Goal: Contribute content: Add original content to the website for others to see

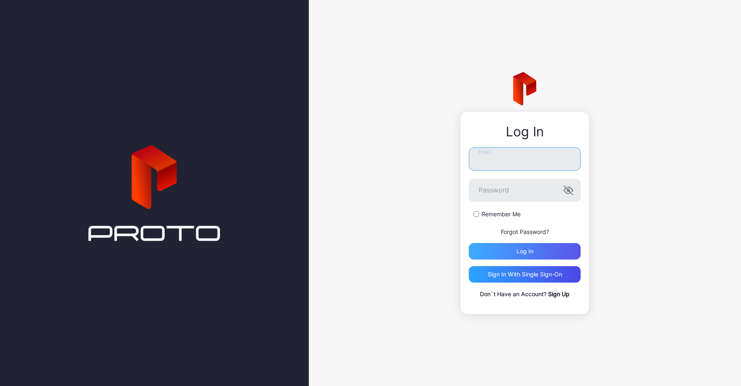
type input "**********"
click at [492, 249] on div "Log in" at bounding box center [525, 251] width 112 height 16
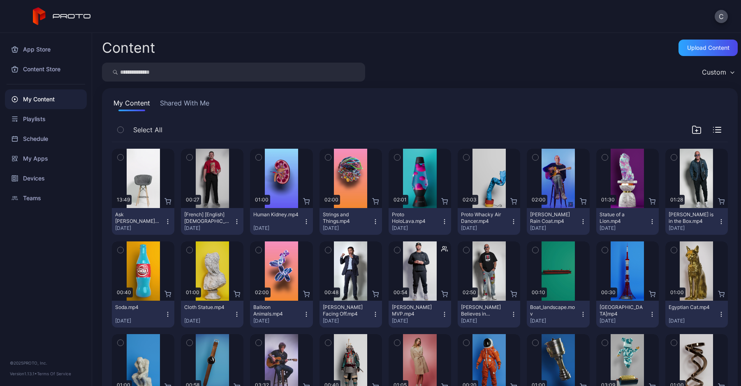
click at [372, 221] on icon "button" at bounding box center [375, 221] width 7 height 7
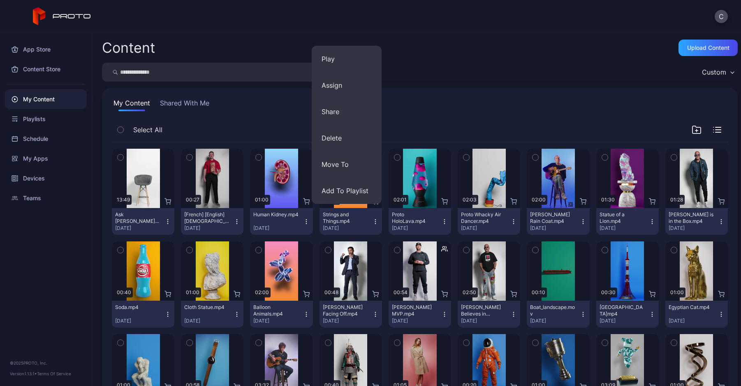
click at [234, 221] on icon "button" at bounding box center [237, 221] width 7 height 7
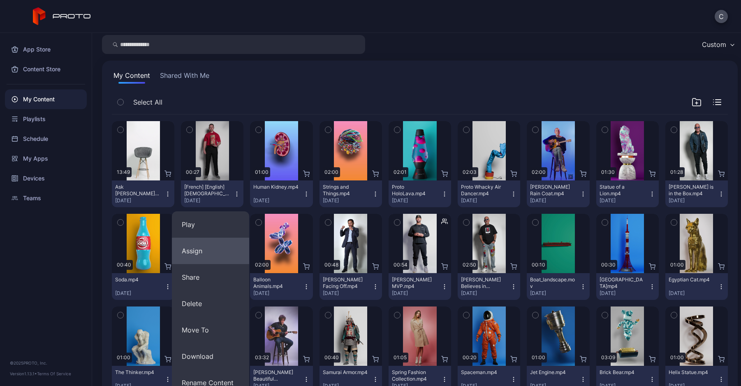
scroll to position [41, 0]
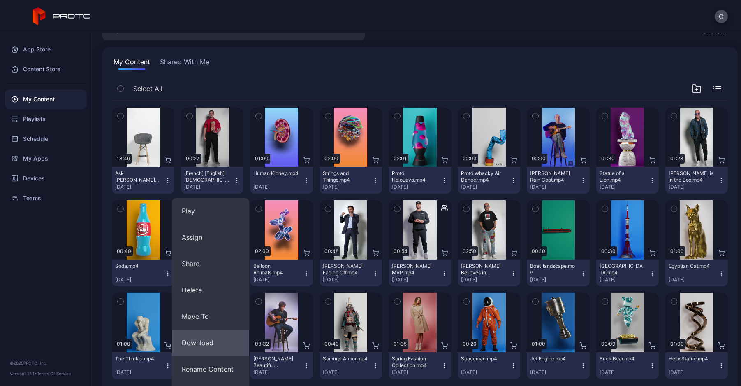
click at [215, 342] on button "Download" at bounding box center [210, 342] width 77 height 26
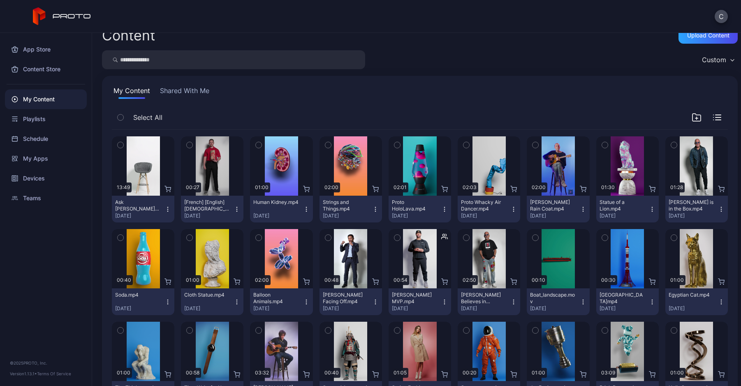
scroll to position [0, 0]
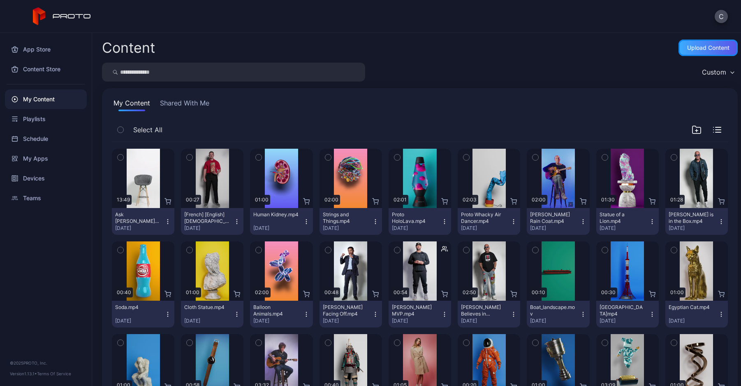
click at [710, 47] on div "Upload Content" at bounding box center [709, 47] width 42 height 7
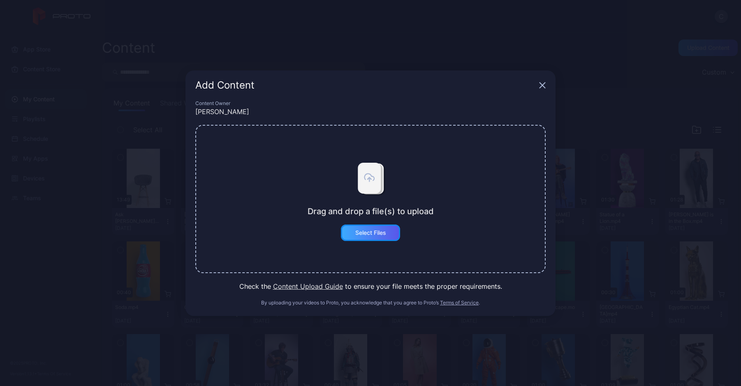
click at [383, 229] on div "Select Files" at bounding box center [370, 232] width 31 height 7
click at [362, 234] on button "Select Files" at bounding box center [370, 232] width 59 height 16
click at [307, 33] on div "Add Content Content Owner [PERSON_NAME] Drag and drop a file(s) to upload Selec…" at bounding box center [370, 193] width 741 height 386
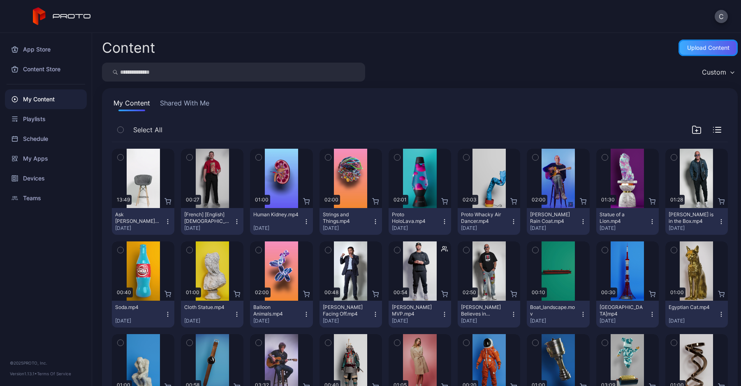
click at [679, 48] on div "Upload Content" at bounding box center [708, 47] width 59 height 16
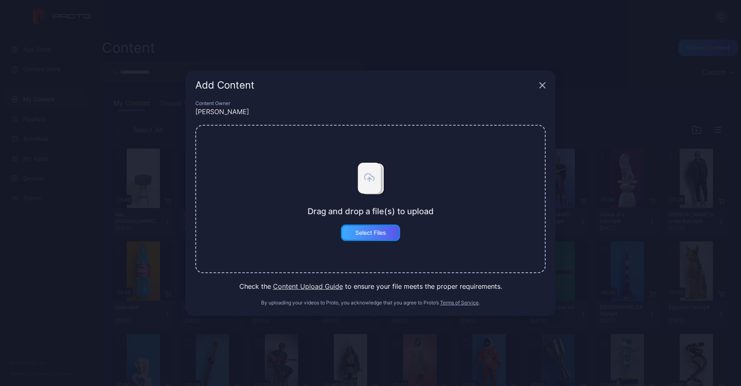
click at [367, 230] on div "Select Files" at bounding box center [370, 232] width 31 height 7
click at [347, 232] on button "Select Files" at bounding box center [370, 232] width 59 height 16
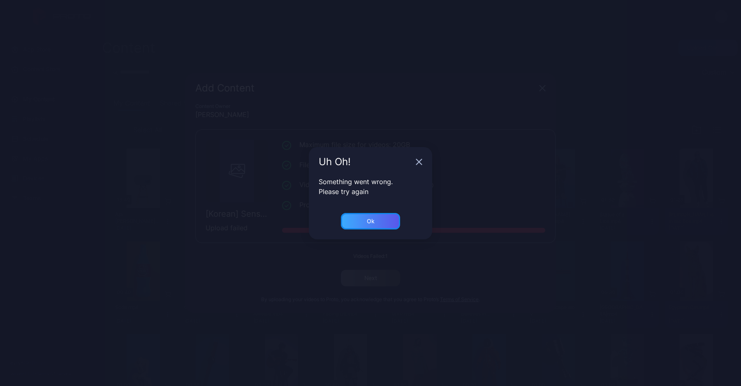
click at [370, 224] on div "Ok" at bounding box center [371, 221] width 8 height 7
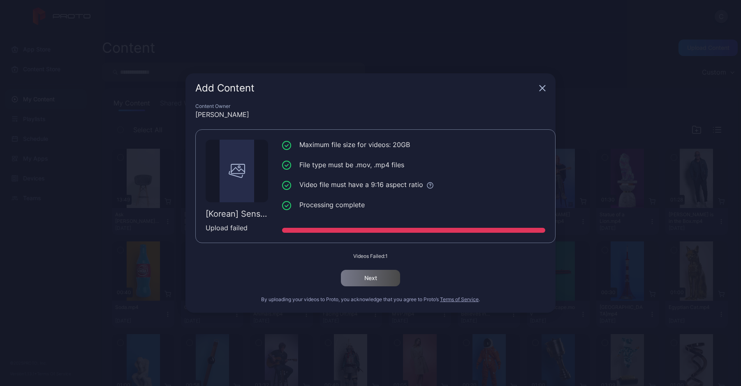
click at [541, 85] on icon "button" at bounding box center [542, 88] width 7 height 7
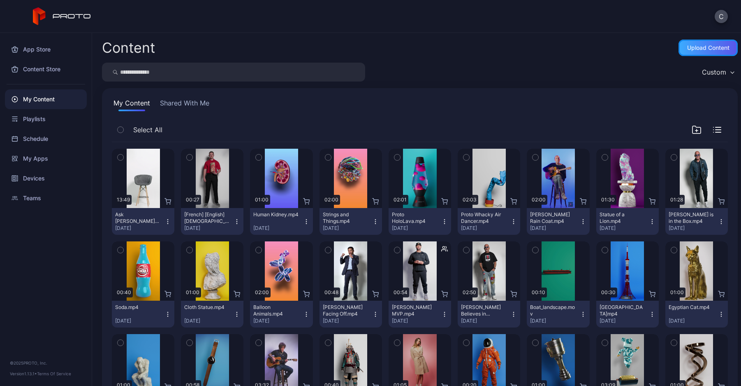
click at [700, 46] on div "Upload Content" at bounding box center [709, 47] width 42 height 7
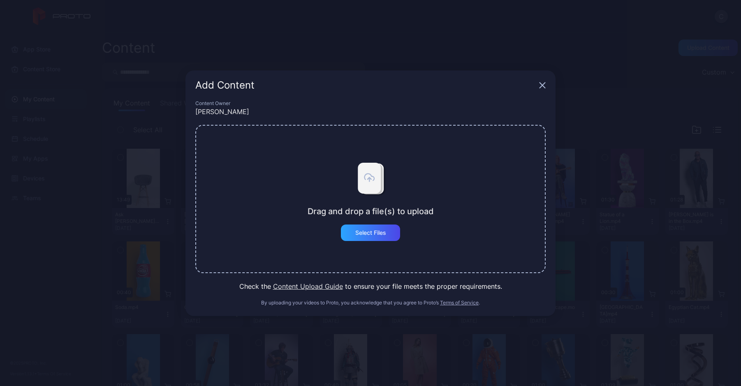
click at [541, 82] on icon "button" at bounding box center [542, 85] width 7 height 7
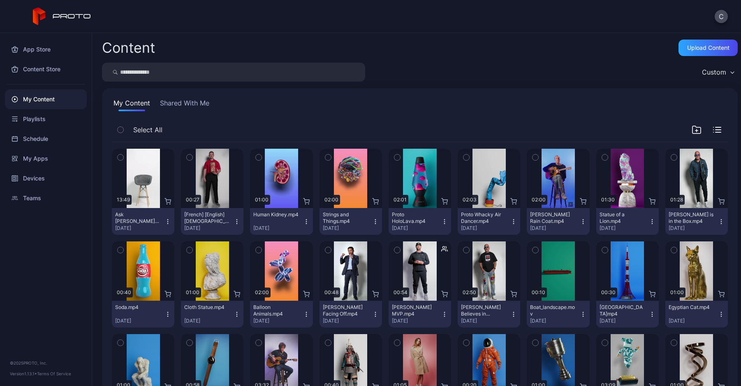
click at [190, 98] on button "Shared With Me" at bounding box center [184, 104] width 53 height 13
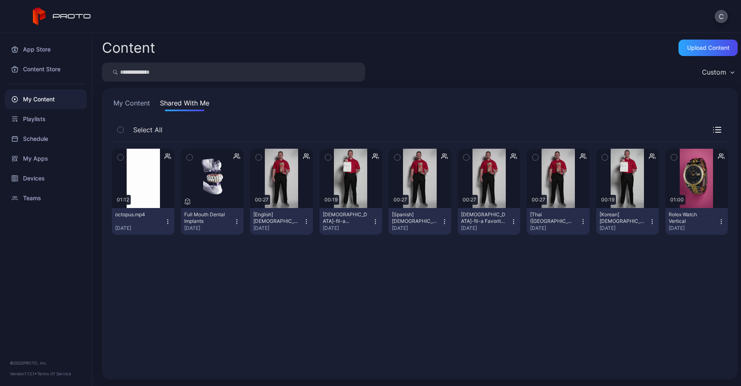
click at [718, 218] on icon "button" at bounding box center [721, 221] width 7 height 7
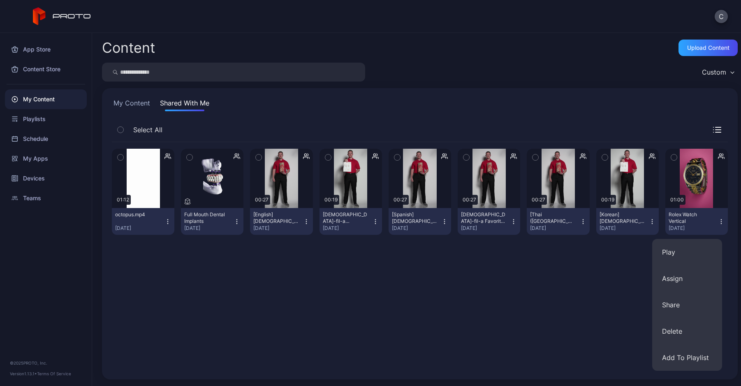
click at [649, 218] on icon "button" at bounding box center [652, 221] width 7 height 7
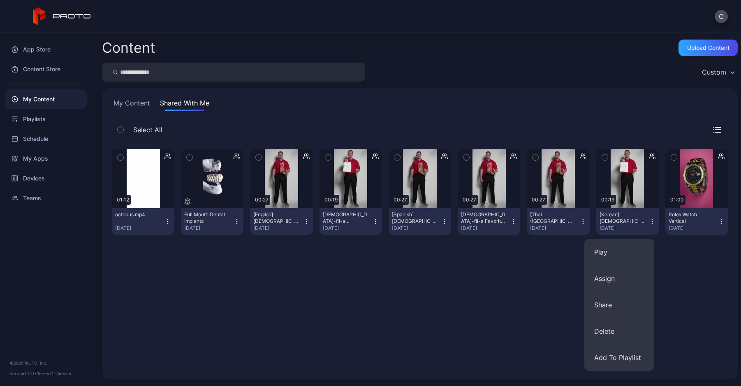
click at [552, 282] on div "Preview 01:12 octopus.mp4 [DATE] Preview Full Mouth Dental Implants [DATE] Prev…" at bounding box center [419, 255] width 629 height 240
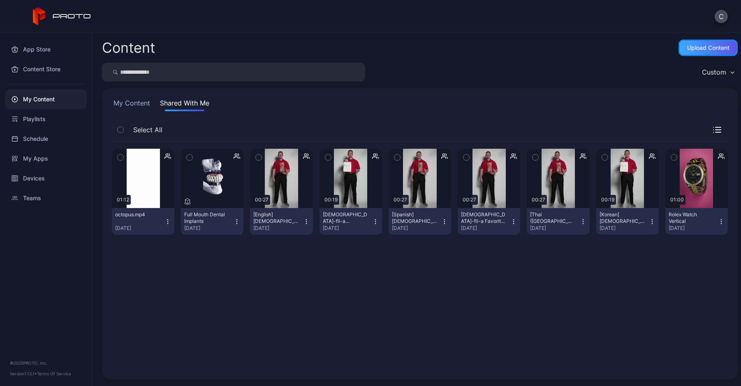
click at [683, 51] on div "Upload Content" at bounding box center [708, 47] width 59 height 16
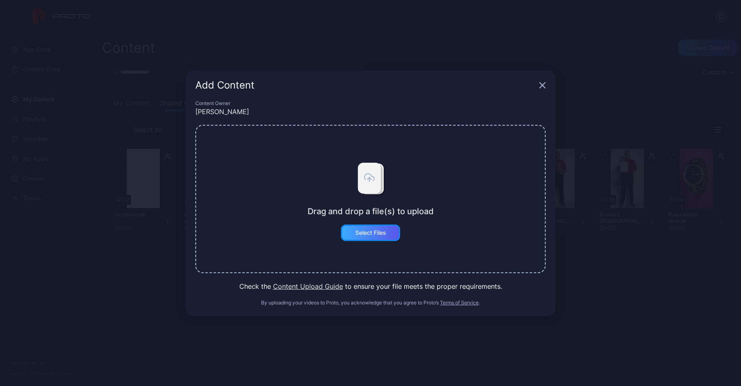
click at [378, 229] on div "Select Files" at bounding box center [370, 232] width 31 height 7
